Goal: Information Seeking & Learning: Understand process/instructions

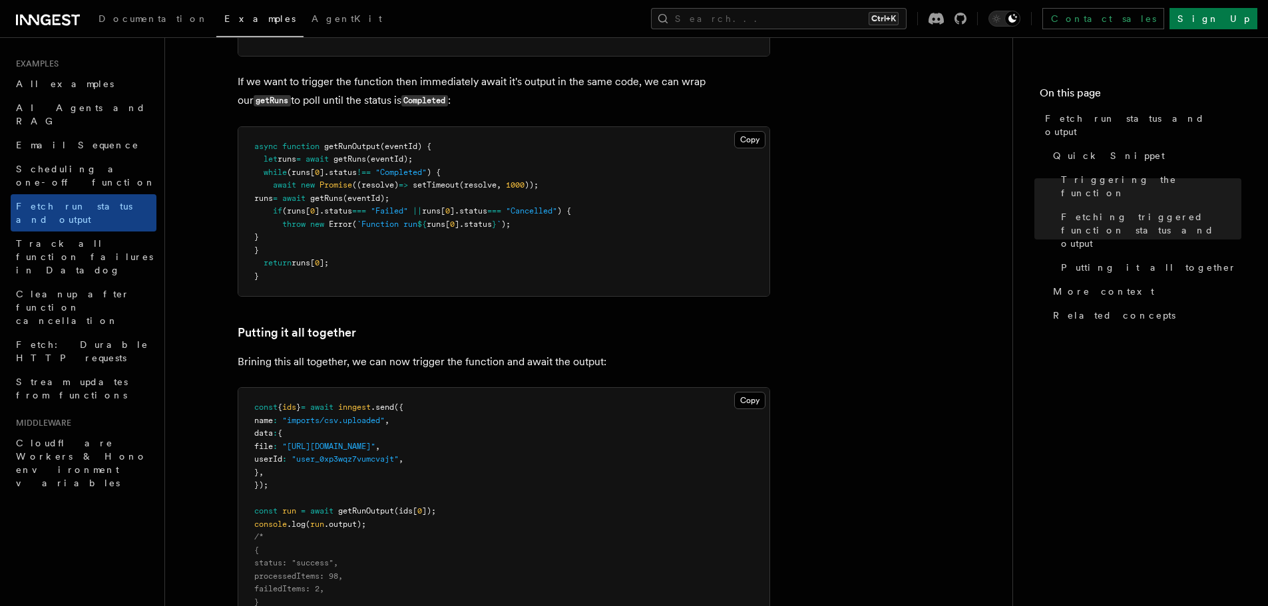
scroll to position [1464, 0]
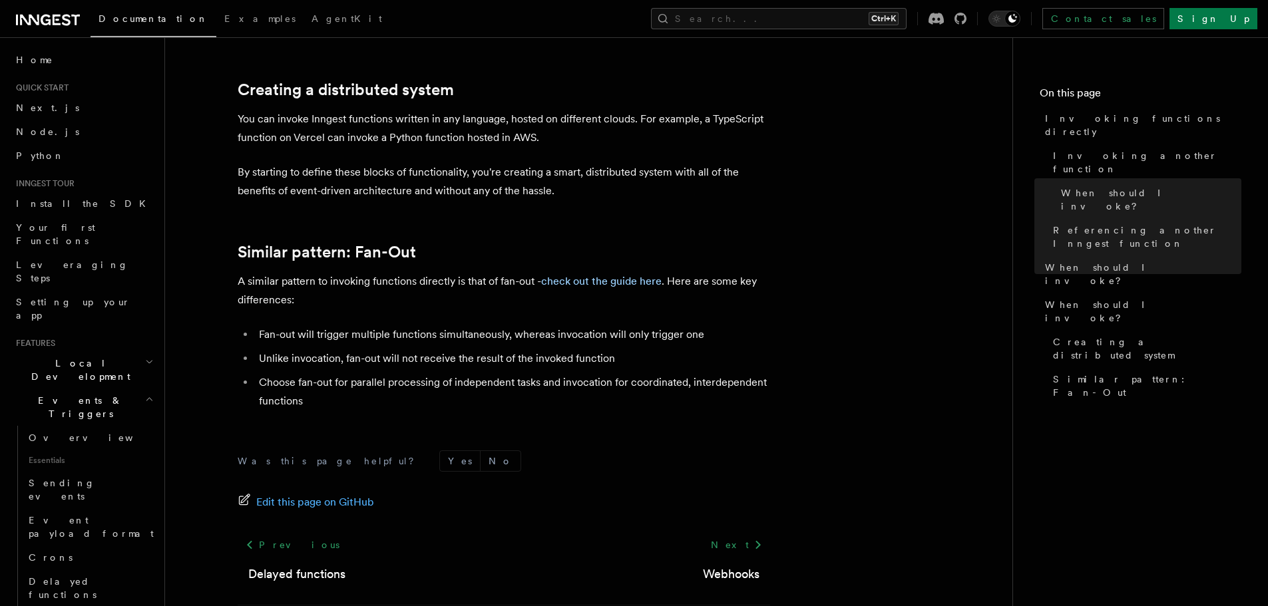
scroll to position [1797, 0]
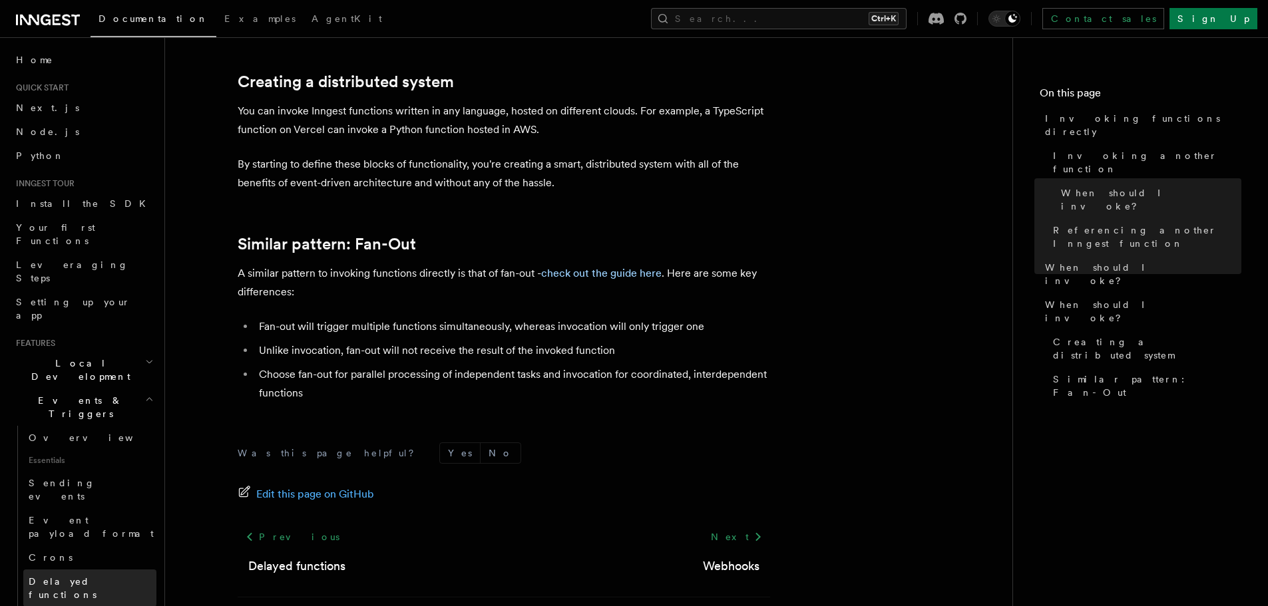
click at [77, 570] on link "Delayed functions" at bounding box center [89, 588] width 133 height 37
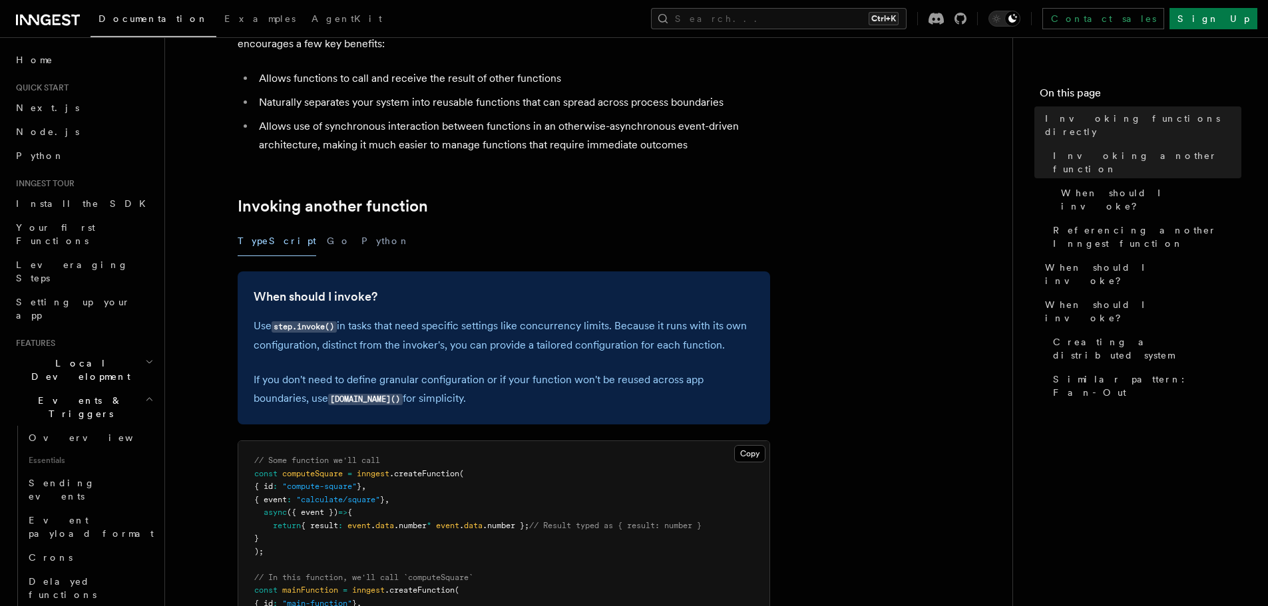
scroll to position [200, 0]
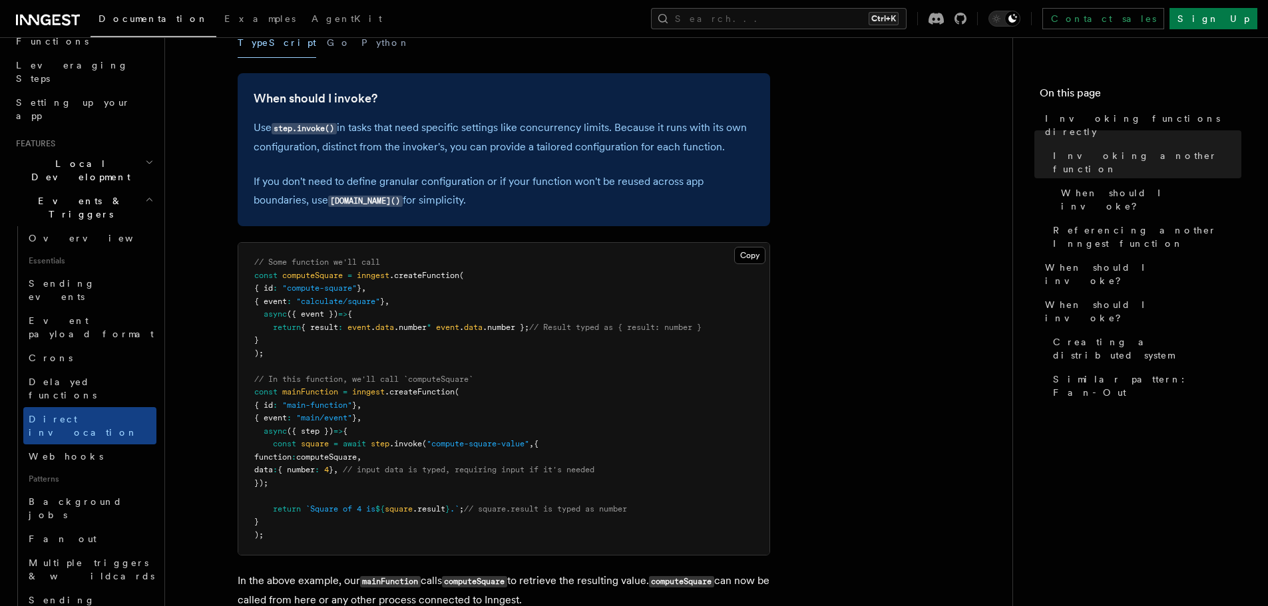
scroll to position [391, 0]
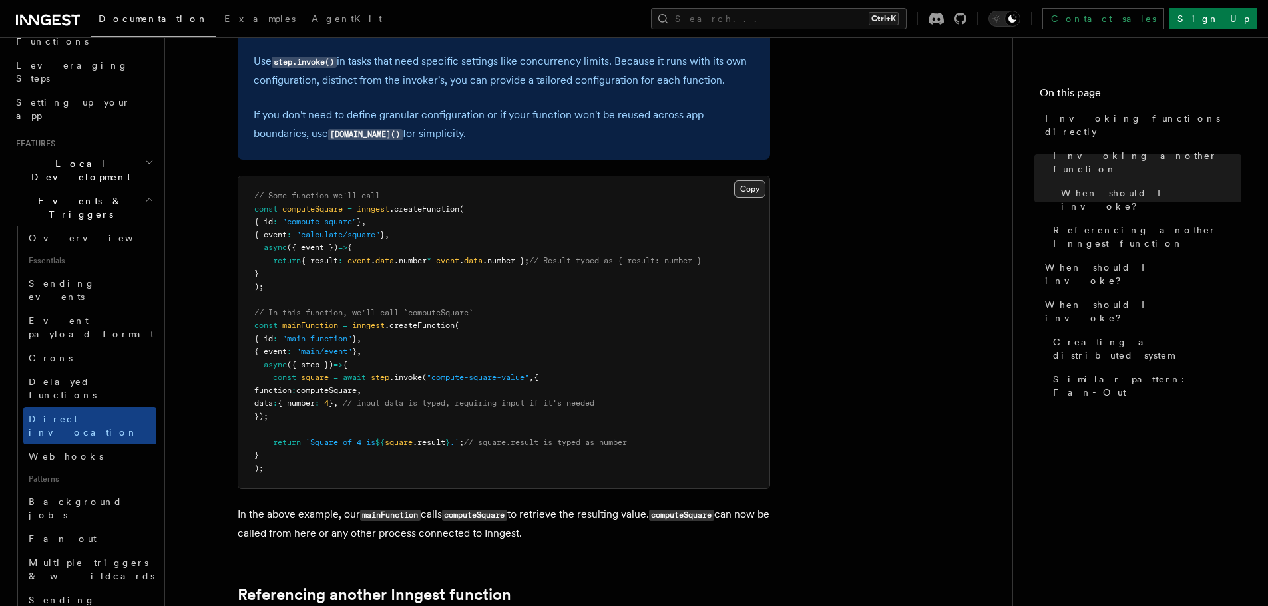
click at [753, 189] on button "Copy Copied" at bounding box center [749, 188] width 31 height 17
drag, startPoint x: 281, startPoint y: 272, endPoint x: 275, endPoint y: 295, distance: 24.1
click at [281, 272] on pre "// Some function we'll call const computeSquare = inngest .createFunction ( { i…" at bounding box center [503, 332] width 531 height 312
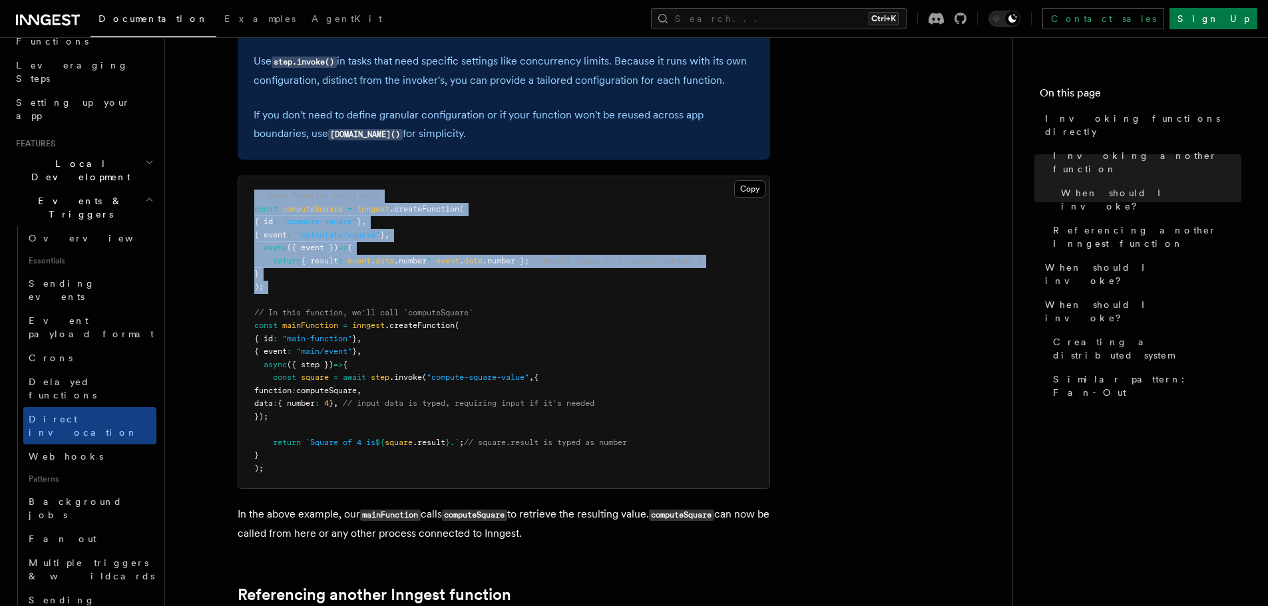
drag, startPoint x: 257, startPoint y: 282, endPoint x: 241, endPoint y: 196, distance: 88.0
click at [241, 196] on pre "// Some function we'll call const computeSquare = inngest .createFunction ( { i…" at bounding box center [503, 332] width 531 height 312
copy code "// Some function we'll call const computeSquare = inngest .createFunction ( { i…"
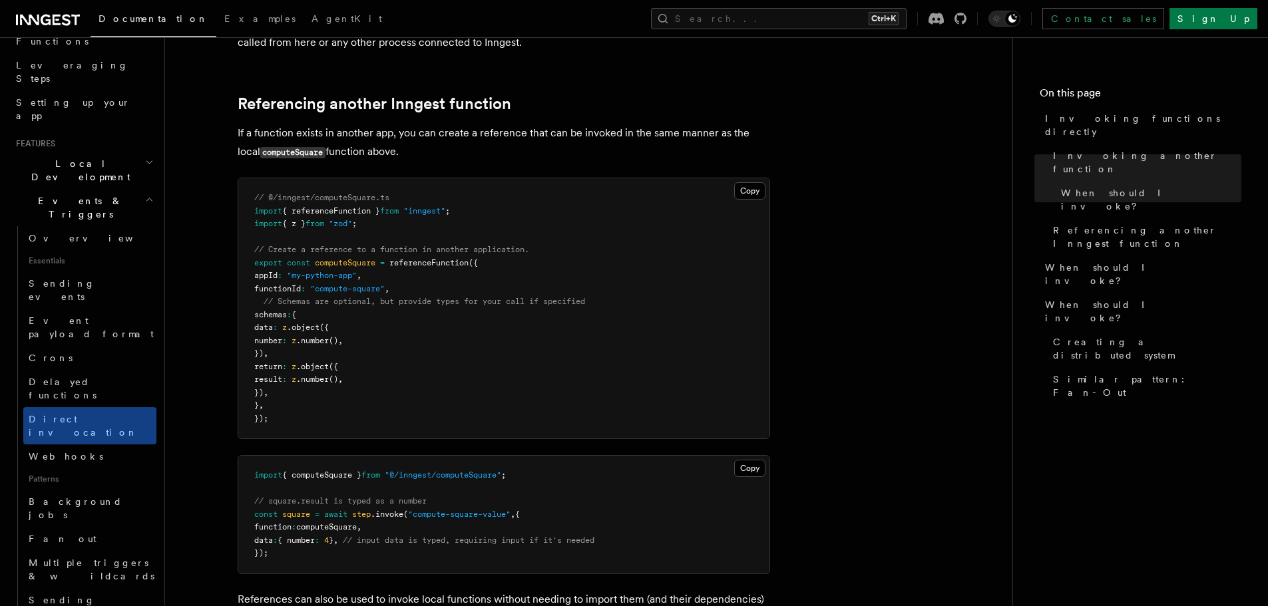
scroll to position [990, 0]
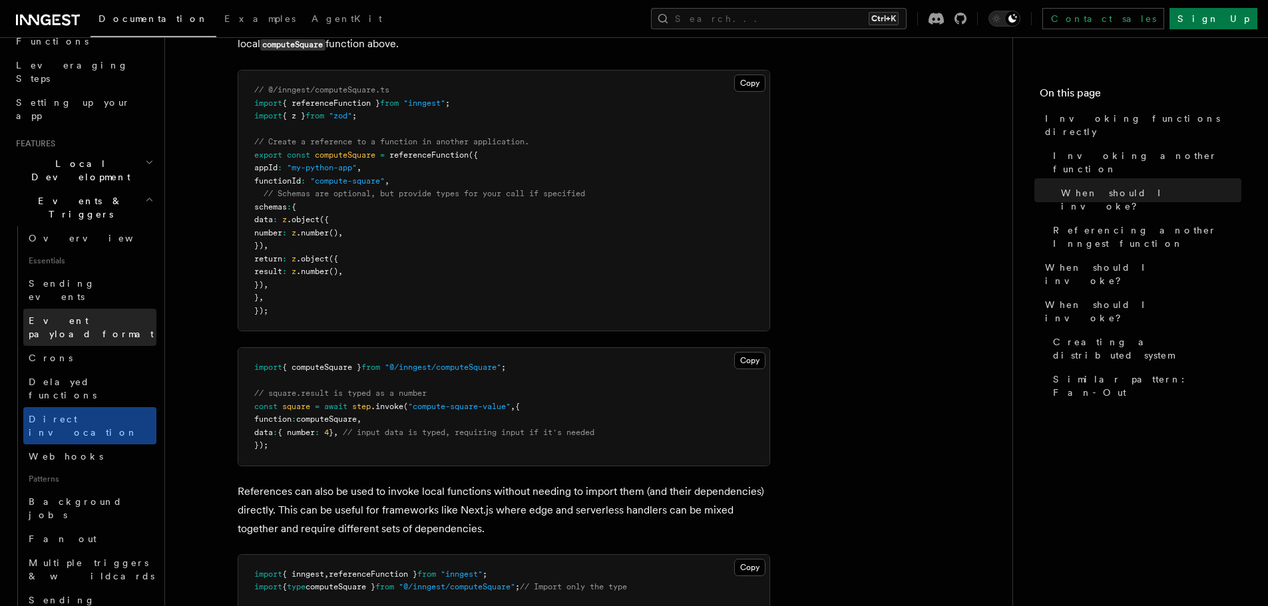
click at [63, 316] on span "Event payload format" at bounding box center [91, 328] width 125 height 24
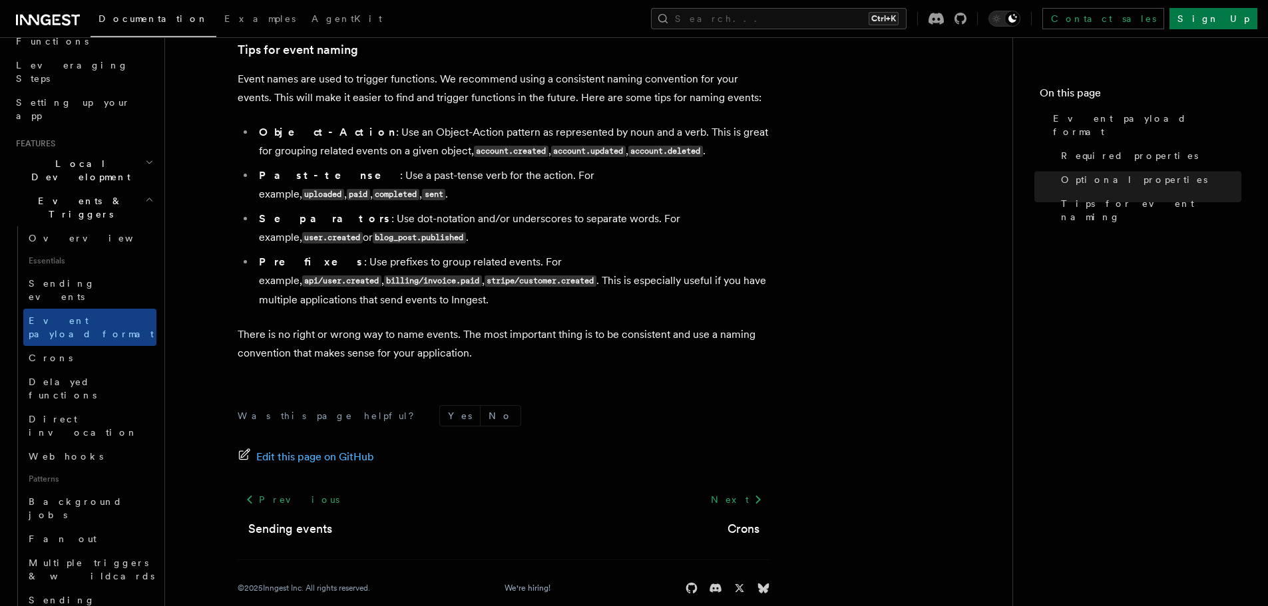
scroll to position [884, 0]
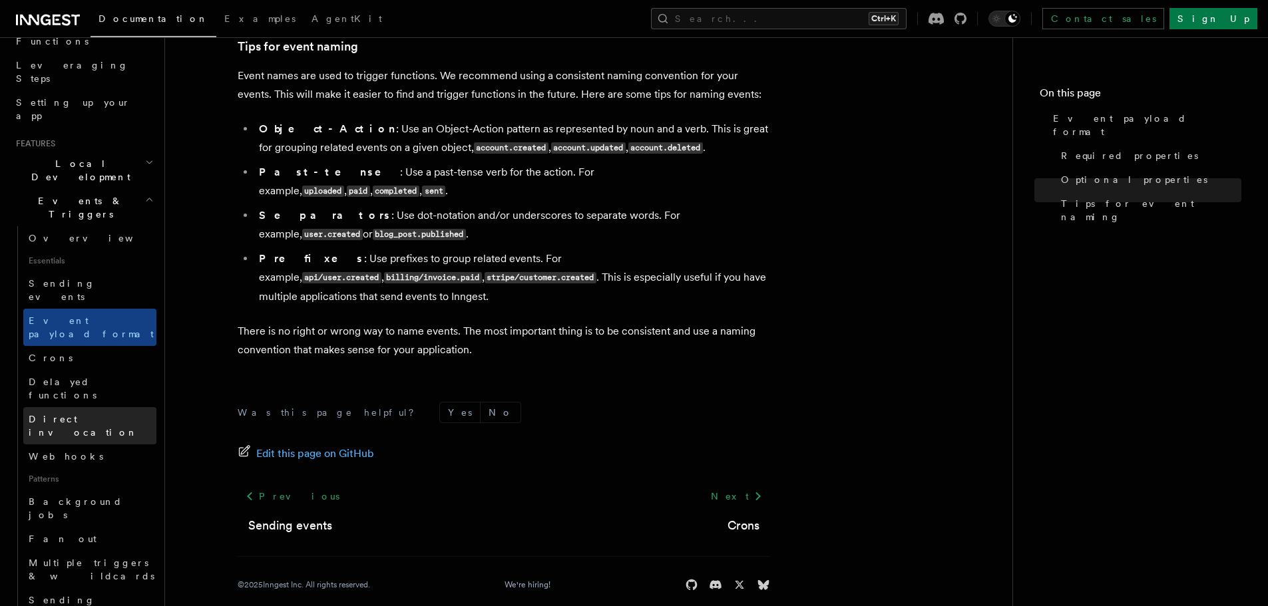
click at [80, 414] on span "Direct invocation" at bounding box center [83, 426] width 109 height 24
